Goal: Task Accomplishment & Management: Use online tool/utility

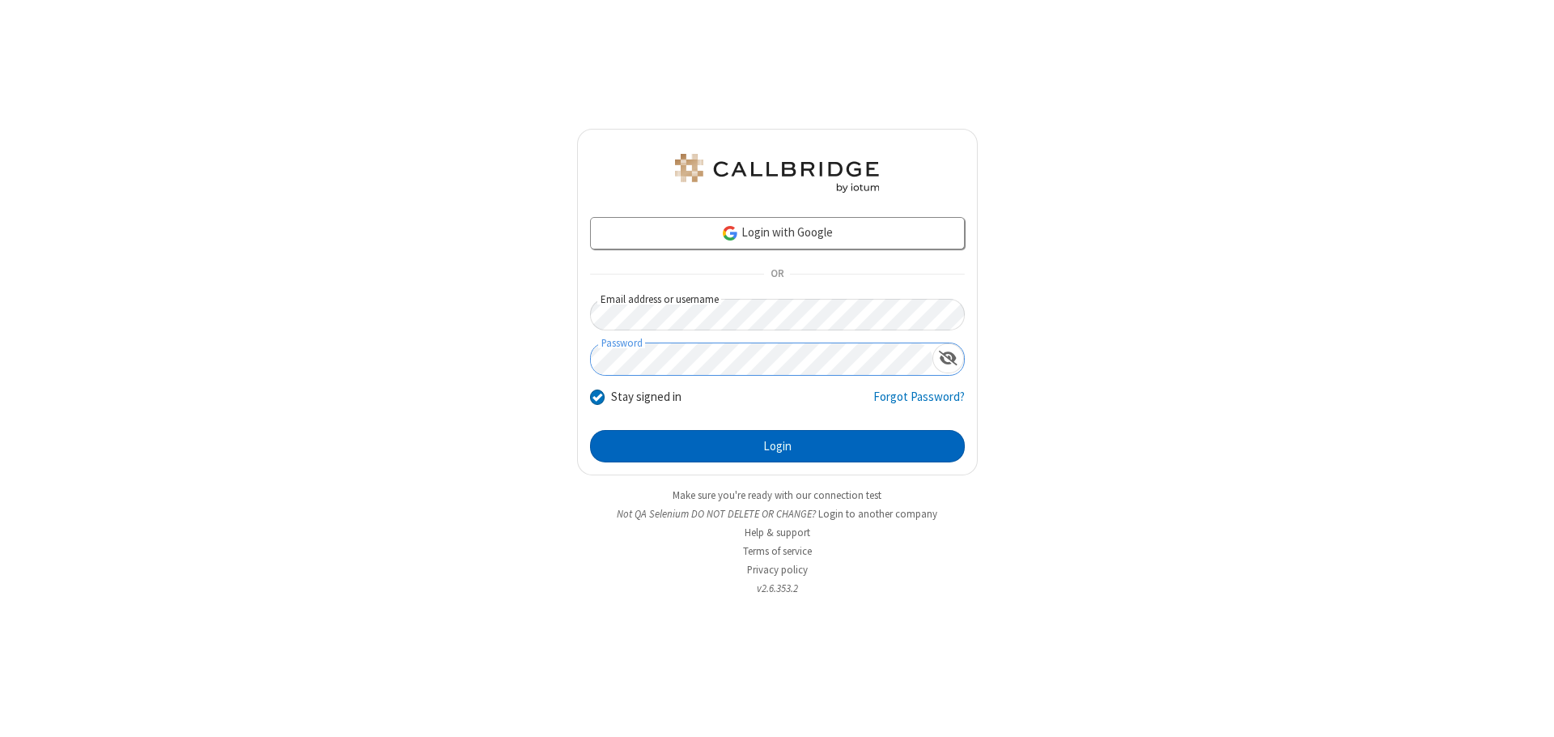
click at [777, 446] on button "Login" at bounding box center [777, 446] width 375 height 32
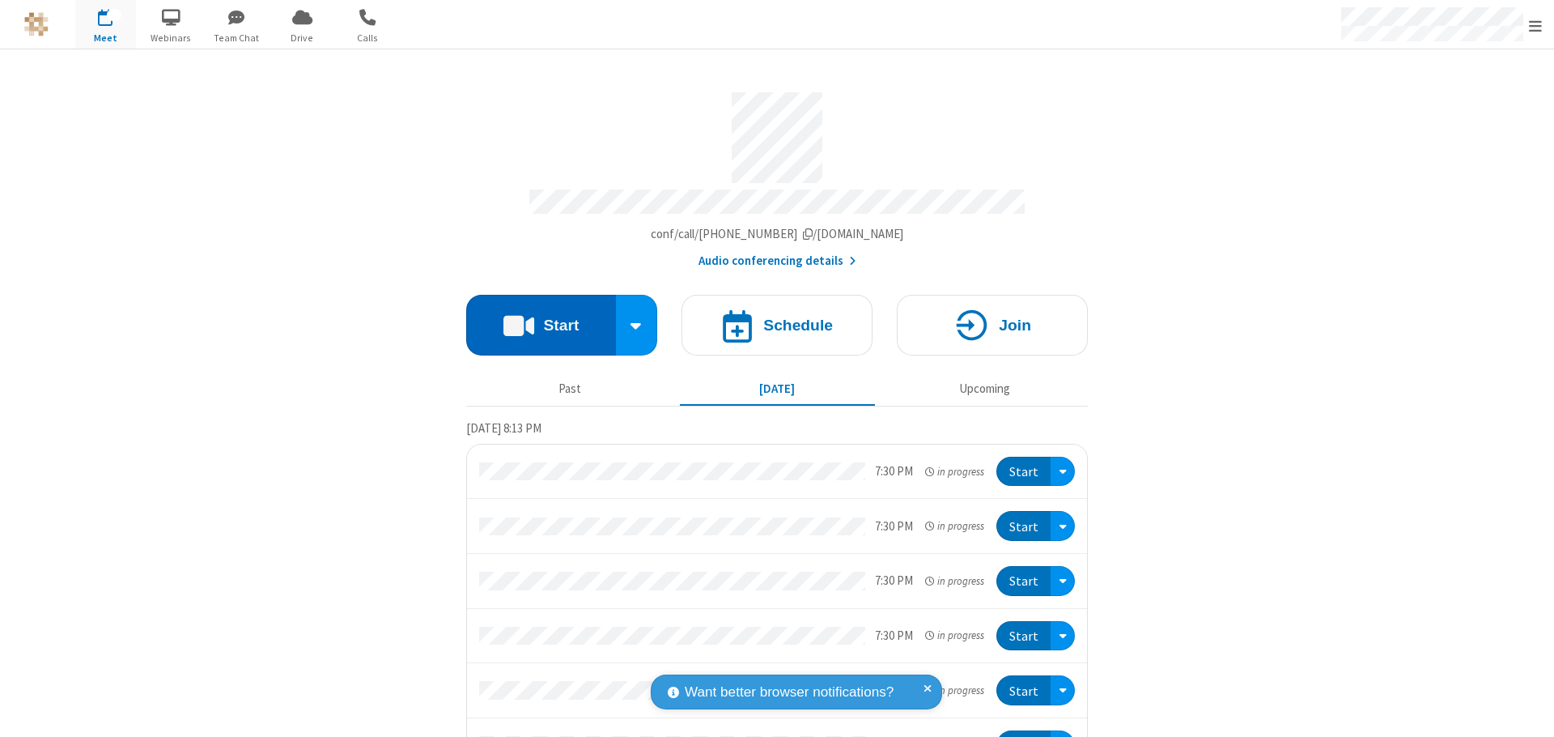
click at [534, 317] on button "Start" at bounding box center [541, 325] width 150 height 61
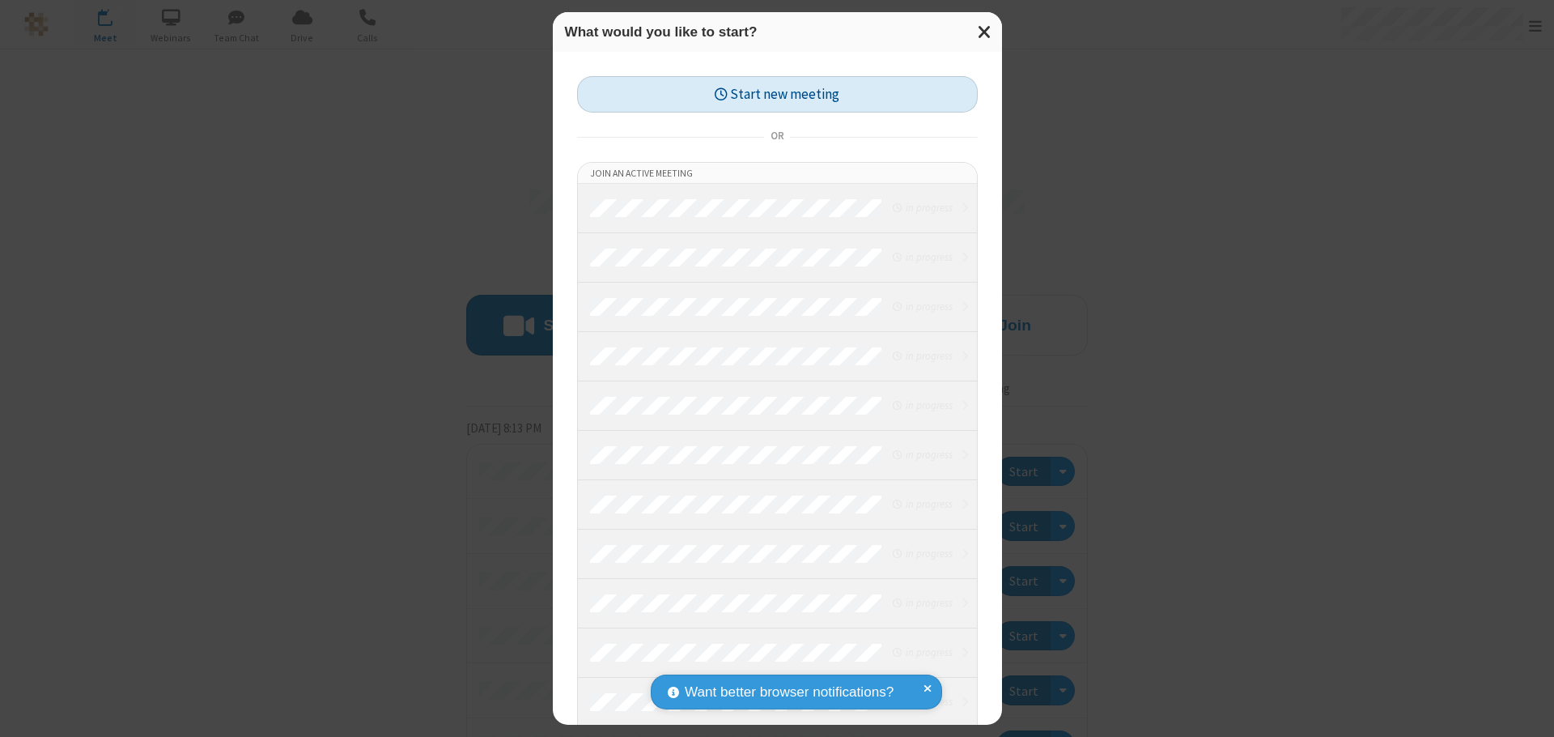
click at [777, 94] on button "Start new meeting" at bounding box center [777, 94] width 401 height 36
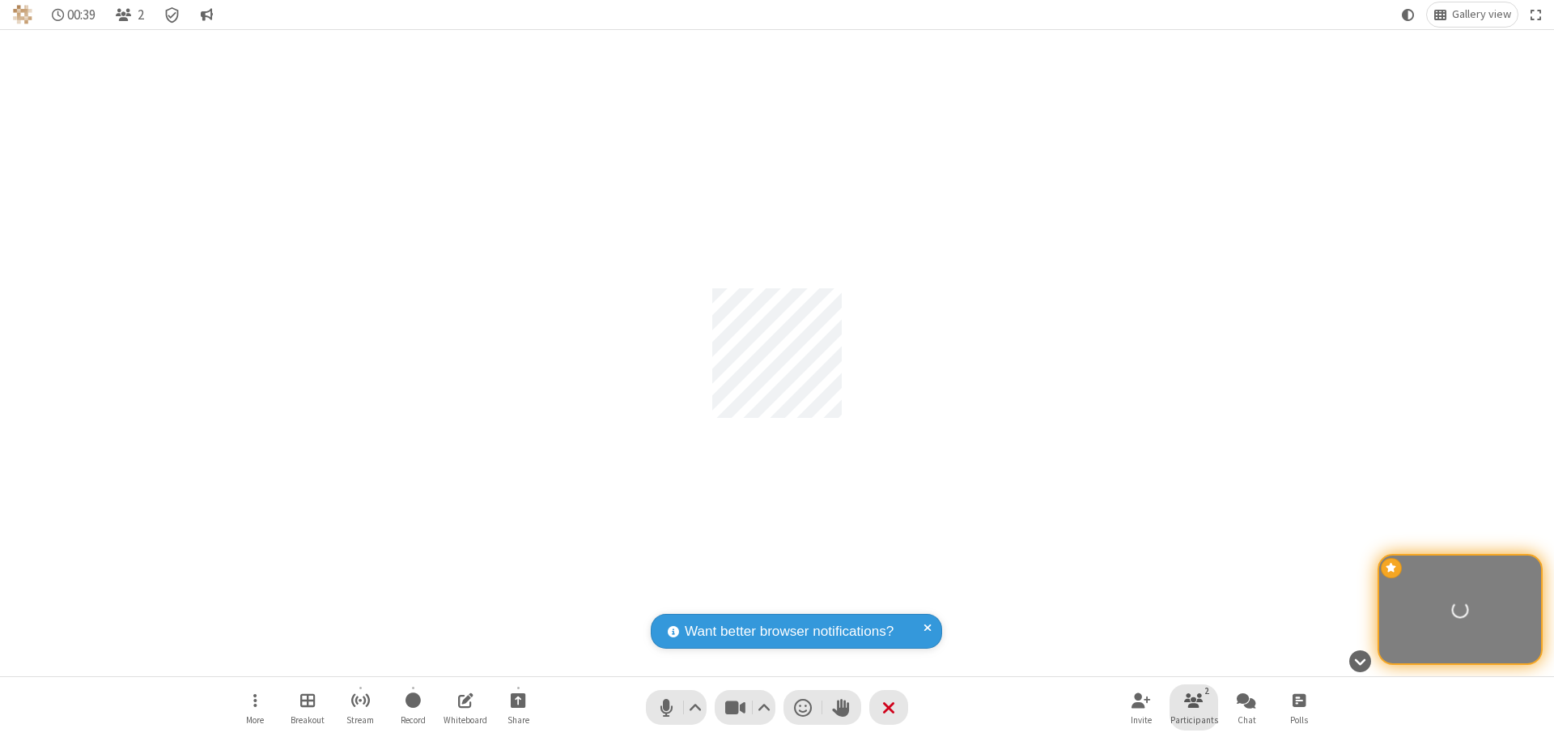
click at [1194, 719] on span "Participants" at bounding box center [1195, 720] width 48 height 10
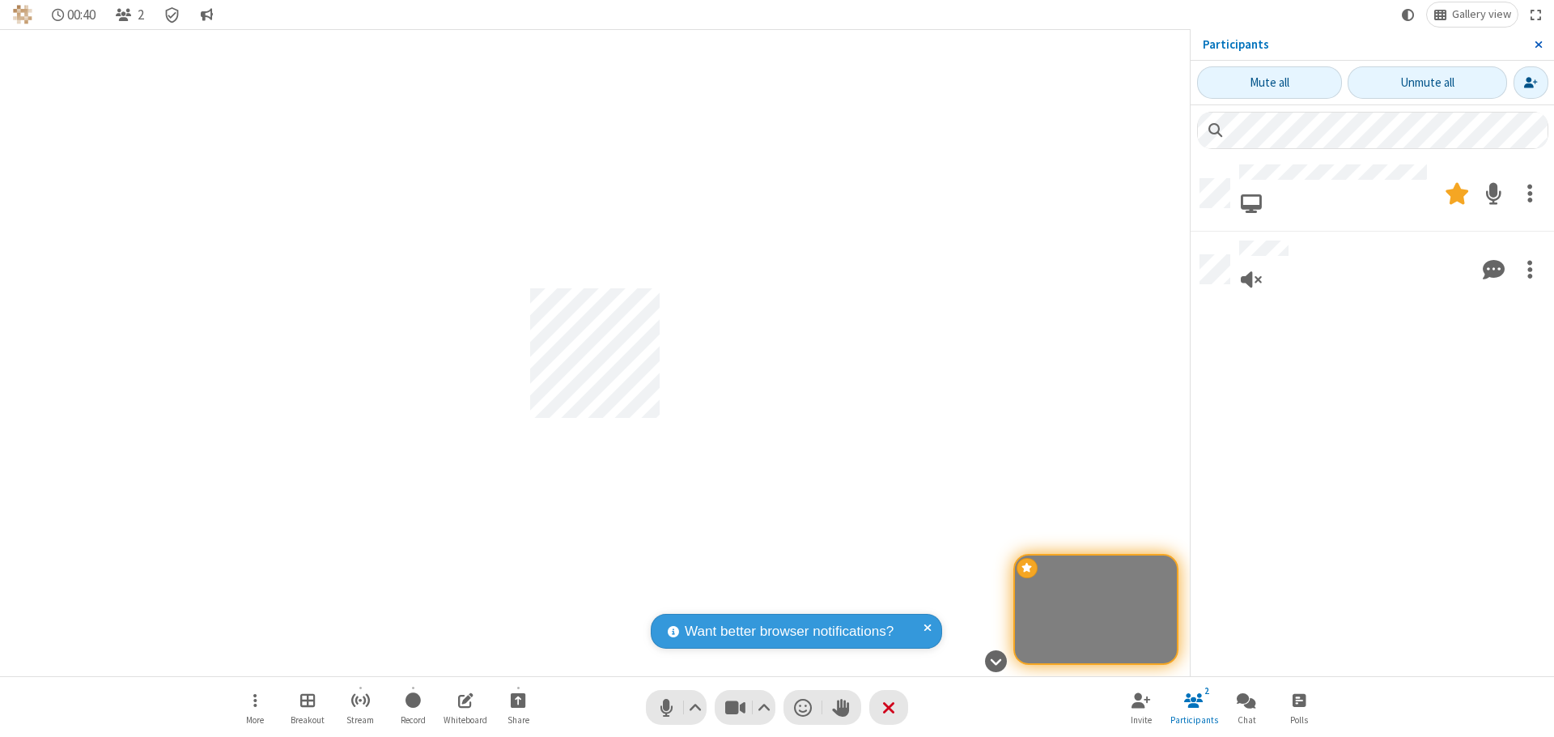
click at [1538, 45] on span "Close sidebar" at bounding box center [1539, 44] width 8 height 13
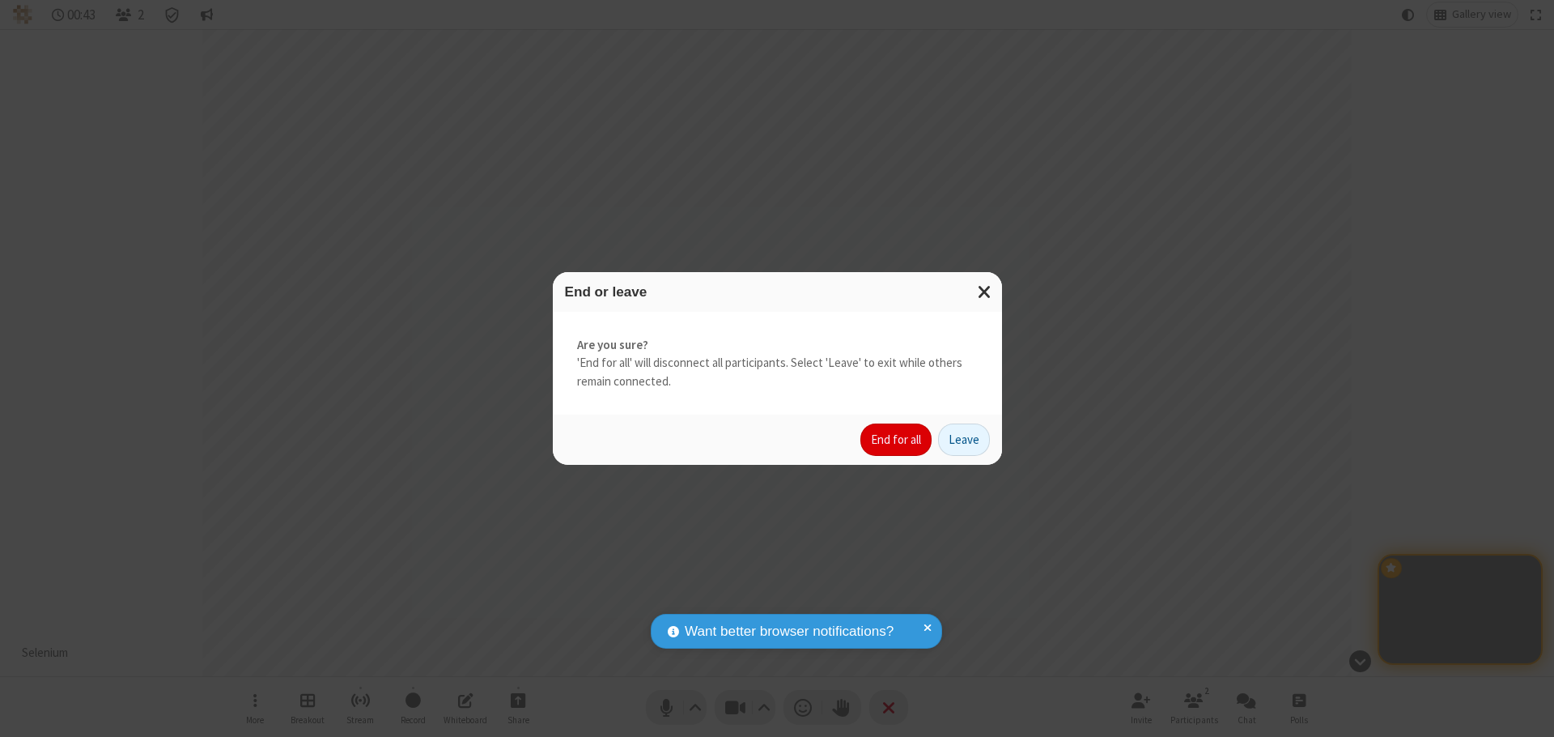
click at [897, 440] on button "End for all" at bounding box center [896, 439] width 71 height 32
